Goal: Task Accomplishment & Management: Complete application form

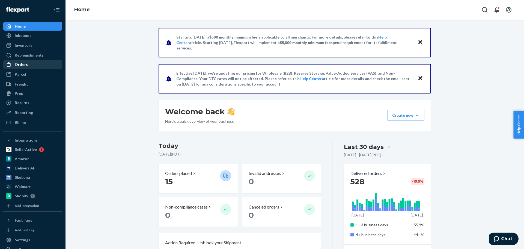
click at [29, 62] on div "Orders" at bounding box center [33, 65] width 58 height 8
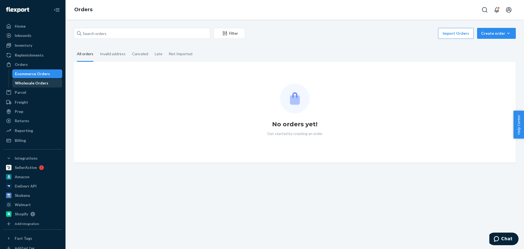
click at [23, 85] on div "Wholesale Orders" at bounding box center [31, 82] width 33 height 5
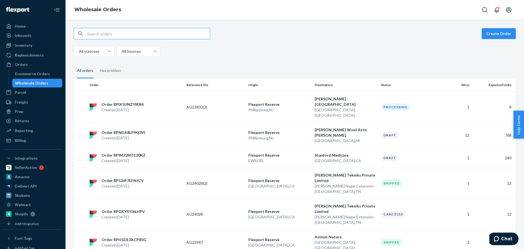
click at [124, 34] on input "text" at bounding box center [148, 33] width 123 height 11
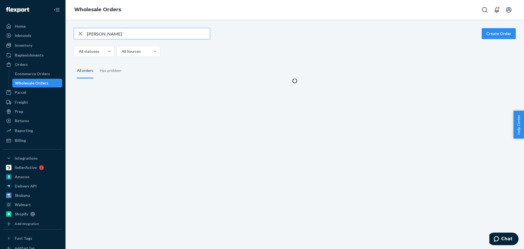
type input "[PERSON_NAME]"
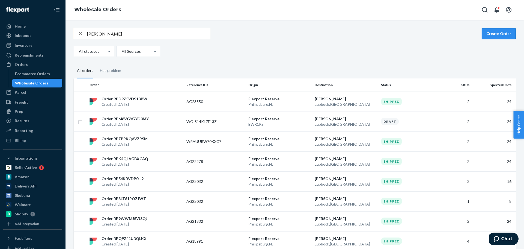
click at [493, 30] on button "Create Order" at bounding box center [499, 33] width 34 height 11
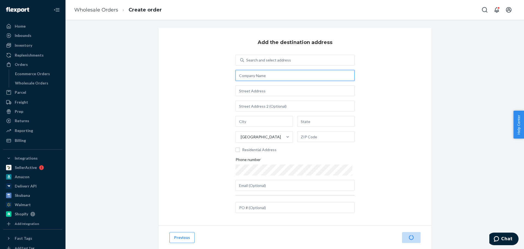
click at [260, 73] on input "text" at bounding box center [295, 75] width 119 height 11
paste input "[PERSON_NAME]"
type input "[PERSON_NAME]"
click at [267, 57] on div "Search and select address" at bounding box center [268, 59] width 45 height 5
click at [247, 57] on input "Search and select address" at bounding box center [246, 59] width 1 height 5
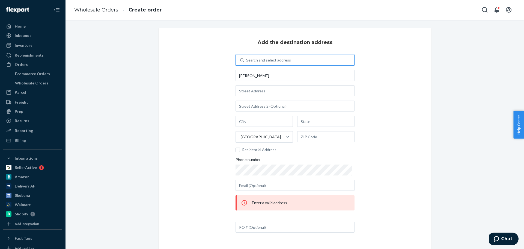
paste input "[PERSON_NAME]"
type input "[PERSON_NAME]"
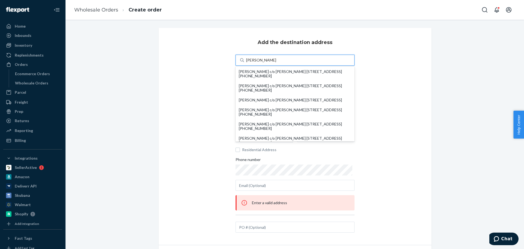
click at [267, 75] on div "[PERSON_NAME] c/o [PERSON_NAME] [STREET_ADDRESS] [PHONE_NUMBER]" at bounding box center [295, 73] width 112 height 9
click at [267, 63] on input "[PERSON_NAME]" at bounding box center [262, 59] width 32 height 5
type input "Lubbock"
type input "[GEOGRAPHIC_DATA]"
type input "79416"
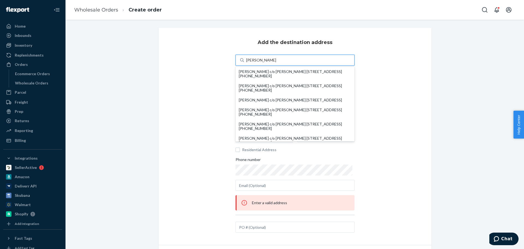
type input "[STREET_ADDRESS]"
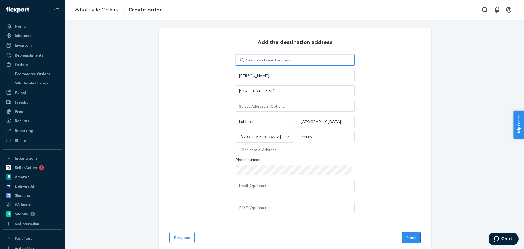
click at [408, 238] on button "Next" at bounding box center [411, 237] width 19 height 11
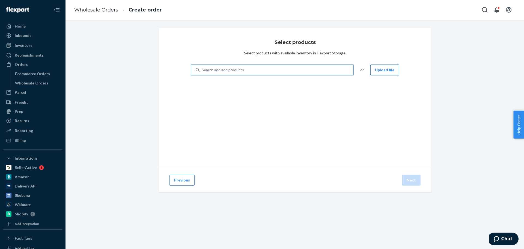
click at [271, 72] on div "Search and add products" at bounding box center [277, 70] width 154 height 10
click at [202, 72] on input "Search and add products" at bounding box center [202, 69] width 1 height 5
paste input "NC-AC-640WB-CAMEL"
type input "NC-AC-640WB-CAMEL"
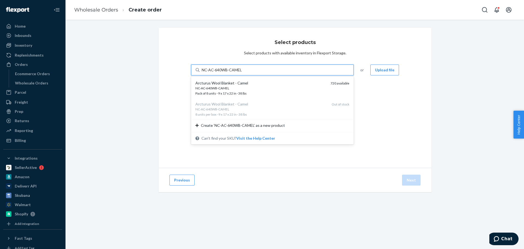
click at [255, 82] on div "Arcturus Wool Blanket - Camel" at bounding box center [260, 82] width 131 height 5
click at [242, 73] on input "NC-AC-640WB-CAMEL" at bounding box center [222, 69] width 40 height 5
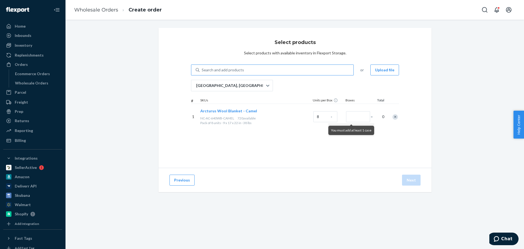
click at [225, 66] on div "Search and add products" at bounding box center [277, 70] width 154 height 10
click at [202, 67] on input "Search and add products" at bounding box center [202, 69] width 1 height 5
paste input "NC-AC-640WB-STGRAY"
type input "NC-AC-640WB-STGRAY"
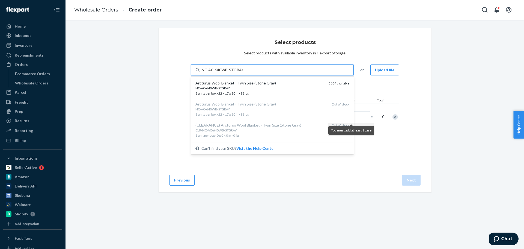
click at [231, 86] on div "NC-AC-640WB-STGRAY" at bounding box center [259, 88] width 129 height 5
click at [231, 73] on input "NC-AC-640WB-STGRAY" at bounding box center [222, 69] width 41 height 5
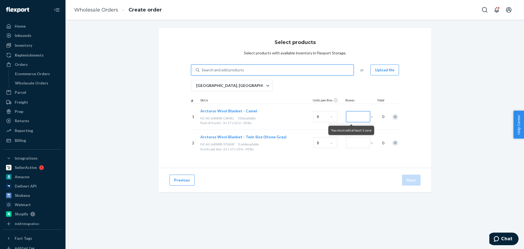
click at [355, 112] on input "Number of boxes" at bounding box center [358, 116] width 24 height 11
type input "2"
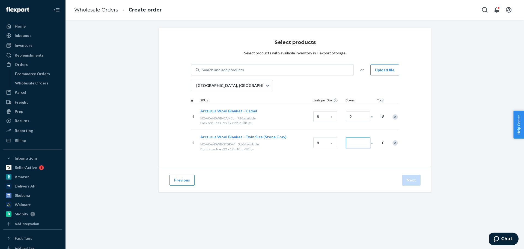
click at [351, 142] on input "Number of boxes" at bounding box center [358, 142] width 24 height 11
type input "1"
click at [417, 187] on div "Previous Next" at bounding box center [295, 180] width 273 height 24
click at [415, 180] on button "Next" at bounding box center [411, 179] width 19 height 11
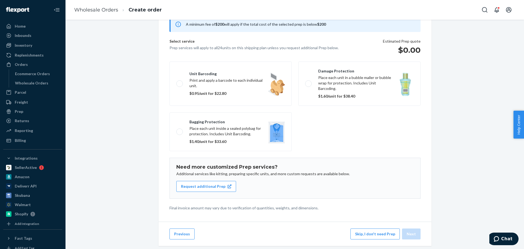
scroll to position [34, 0]
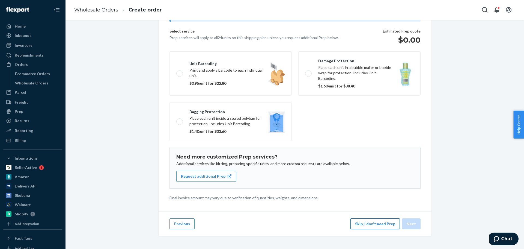
click at [364, 224] on button "Skip, I don't need Prep" at bounding box center [374, 223] width 49 height 11
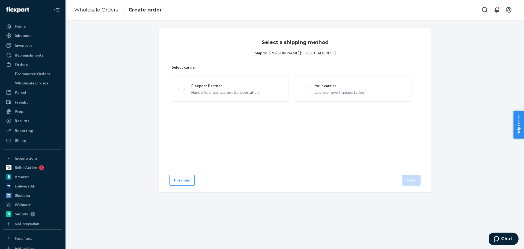
scroll to position [0, 0]
click at [352, 92] on div "Use your own transportation" at bounding box center [339, 91] width 49 height 7
click at [305, 91] on input "Your carrier Use your own transportation" at bounding box center [304, 89] width 4 height 4
radio input "true"
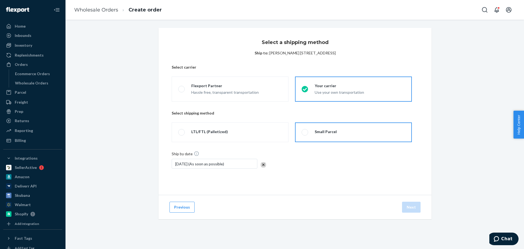
click at [299, 138] on label "Small Parcel" at bounding box center [353, 132] width 117 height 20
click at [302, 134] on input "Small Parcel" at bounding box center [304, 132] width 4 height 4
radio input "true"
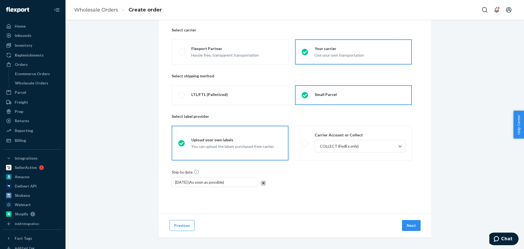
scroll to position [39, 0]
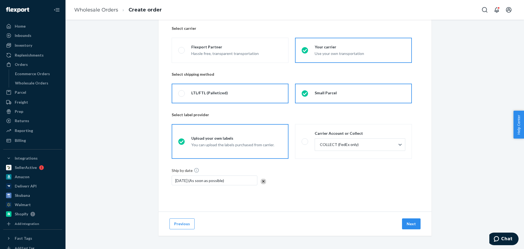
click at [205, 97] on label "LTL/FTL (Palletized)" at bounding box center [230, 94] width 117 height 20
click at [182, 95] on input "LTL/FTL (Palletized)" at bounding box center [180, 94] width 4 height 4
radio input "true"
radio input "false"
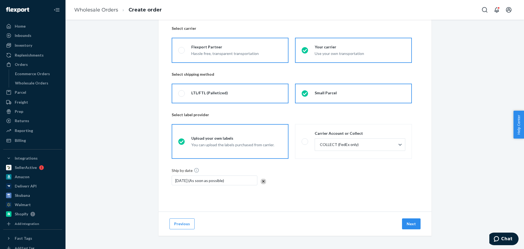
scroll to position [0, 0]
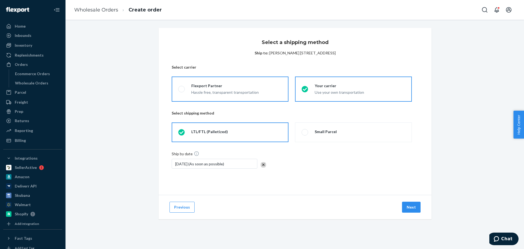
click at [206, 88] on div "Flexport Partner" at bounding box center [224, 85] width 67 height 5
click at [182, 88] on input "Flexport Partner Hassle free, transparent transportation" at bounding box center [180, 89] width 4 height 4
radio input "true"
radio input "false"
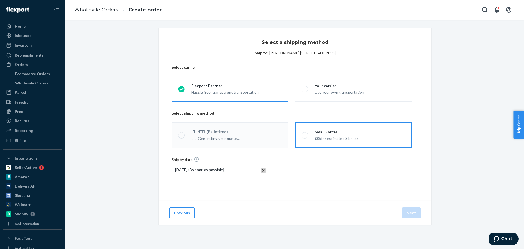
click at [324, 135] on div "$85 for estimated 3 boxes" at bounding box center [337, 138] width 44 height 7
click at [305, 135] on input "Small Parcel $85 for estimated 3 boxes" at bounding box center [304, 135] width 4 height 4
radio input "true"
click at [413, 211] on button "Next" at bounding box center [411, 212] width 19 height 11
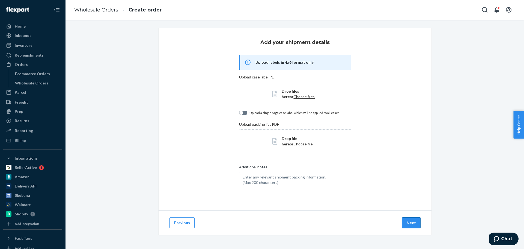
click at [409, 226] on button "Next" at bounding box center [411, 222] width 19 height 11
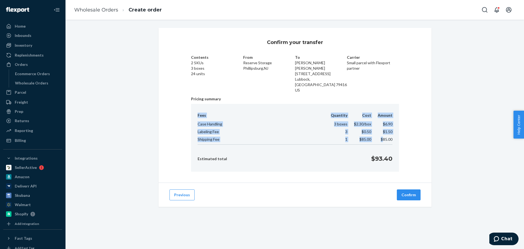
drag, startPoint x: 392, startPoint y: 135, endPoint x: 380, endPoint y: 135, distance: 11.2
click at [380, 135] on div "Fees Quantity Cost Amount Case Handling 3 boxes $2.30 /box $6.90 Labeling Fee 3…" at bounding box center [295, 138] width 208 height 68
copy table "Fees Quantity Cost Amount Case Handling 3 boxes $2.30 /box $6.90 Labeling Fee 3…"
